Goal: Task Accomplishment & Management: Manage account settings

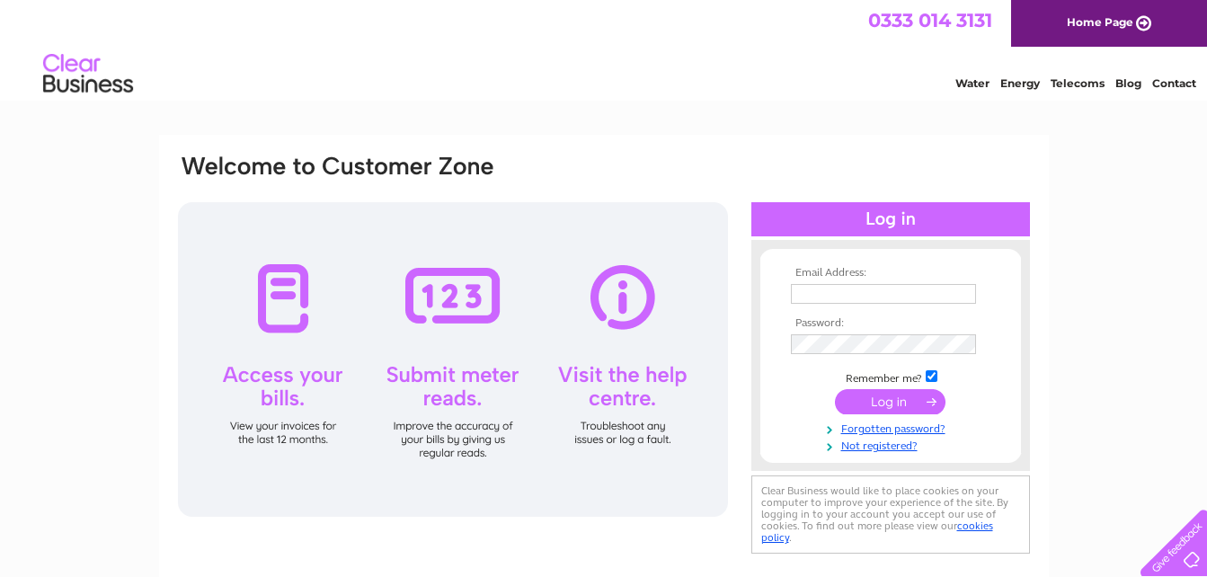
type input "casfryers@gmail.com"
click at [898, 397] on input "submit" at bounding box center [890, 401] width 111 height 25
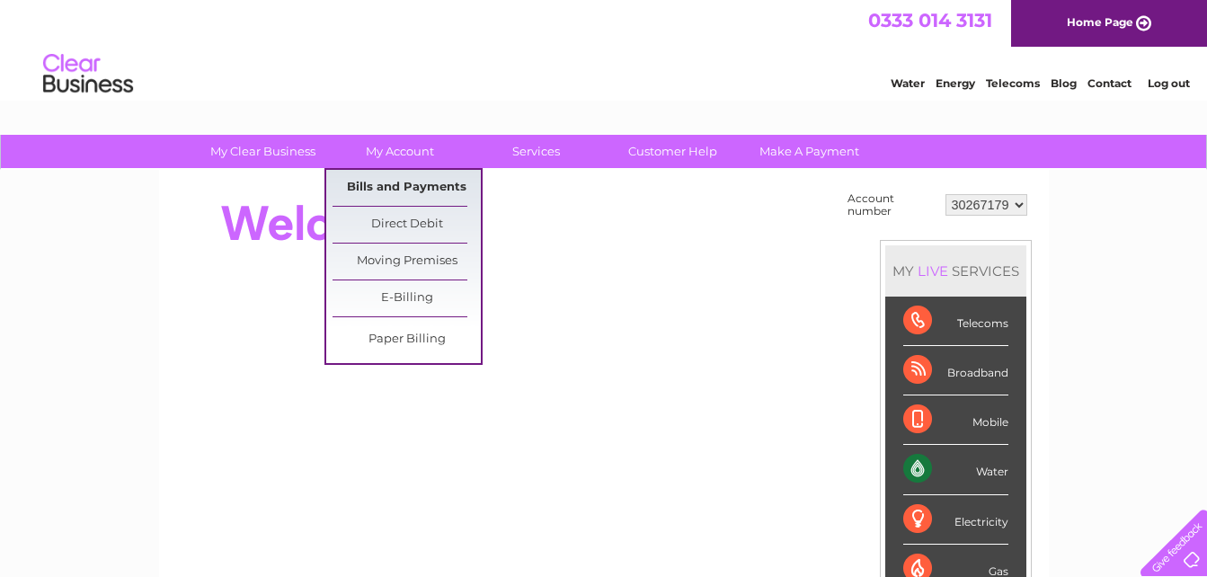
click at [426, 183] on link "Bills and Payments" at bounding box center [407, 188] width 148 height 36
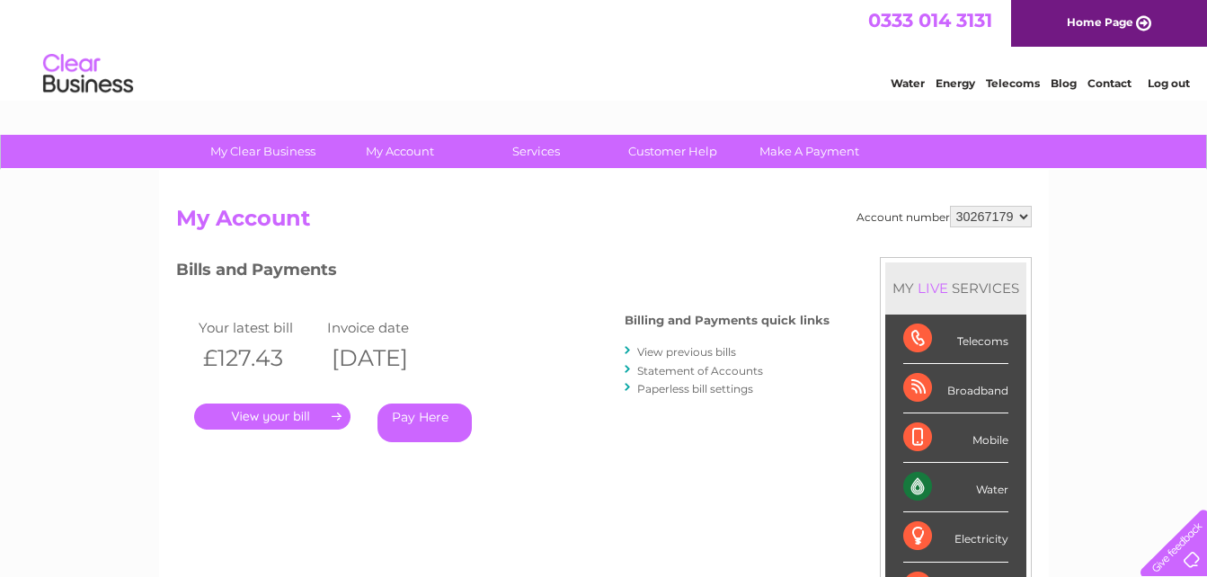
click at [276, 420] on link "." at bounding box center [272, 417] width 156 height 26
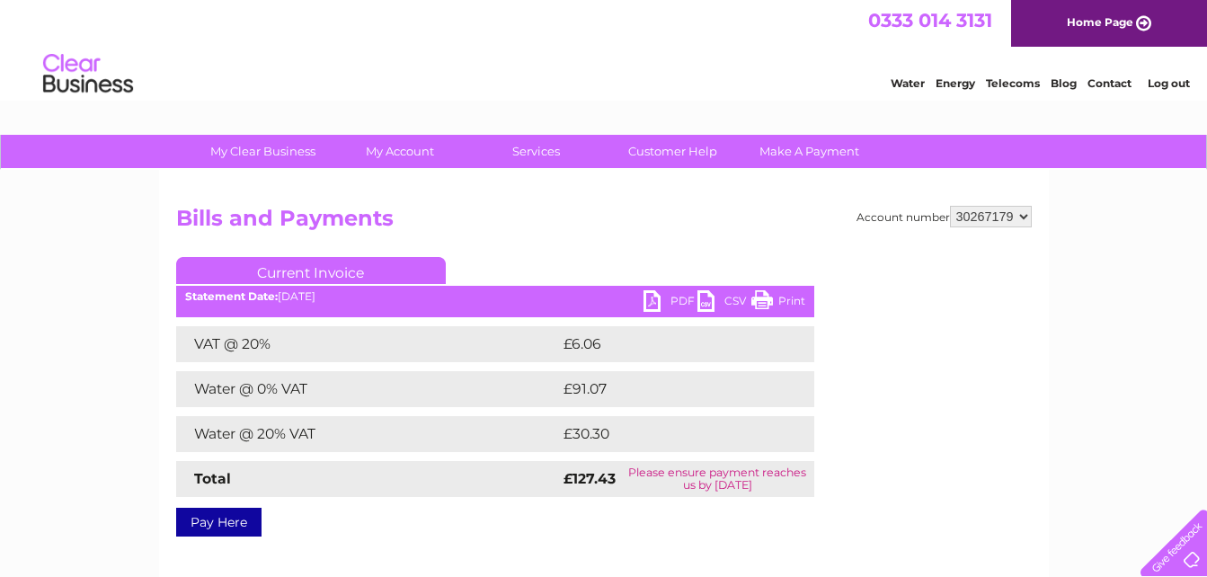
click at [657, 298] on link "PDF" at bounding box center [671, 303] width 54 height 26
